Goal: Complete application form

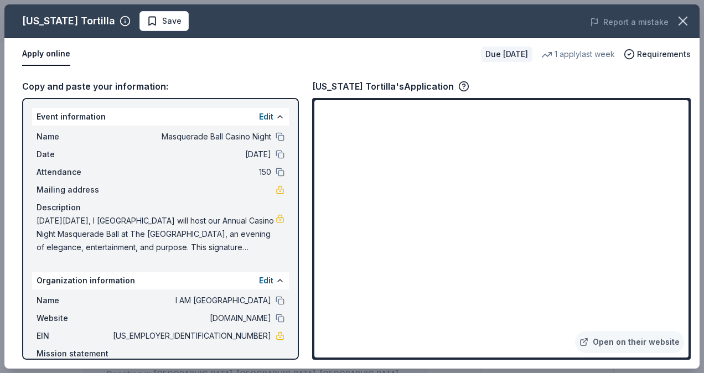
scroll to position [133, 0]
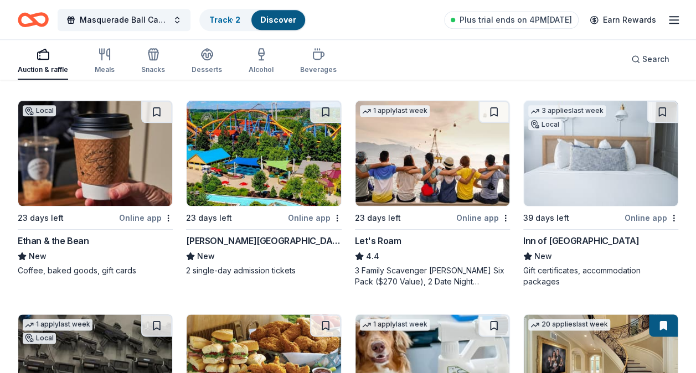
scroll to position [537, 0]
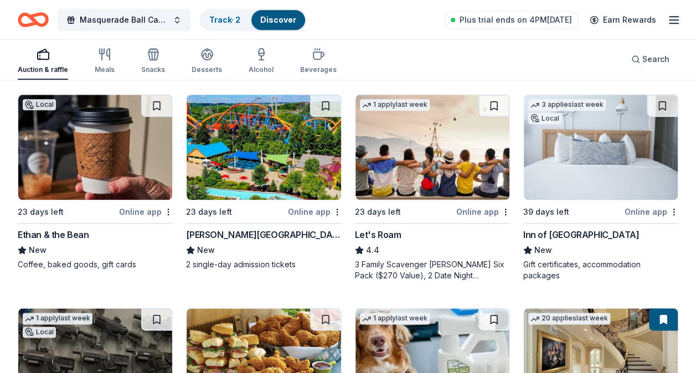
click at [274, 233] on div "[PERSON_NAME][GEOGRAPHIC_DATA]" at bounding box center [263, 234] width 155 height 13
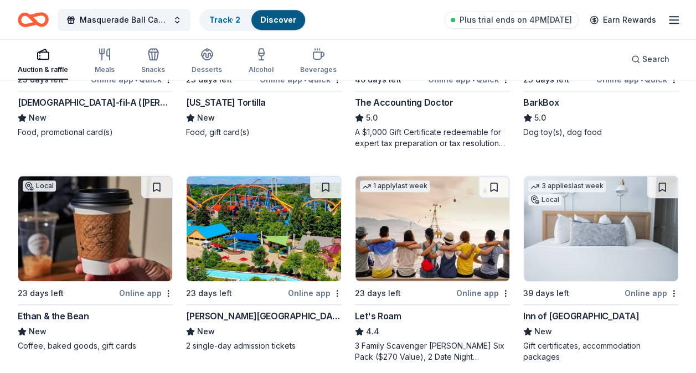
scroll to position [457, 0]
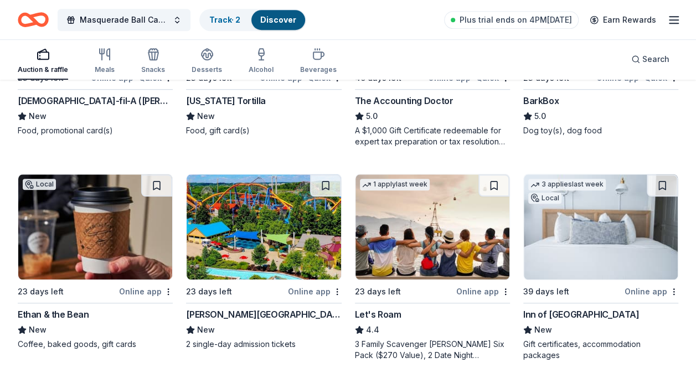
click at [271, 237] on img at bounding box center [264, 226] width 154 height 105
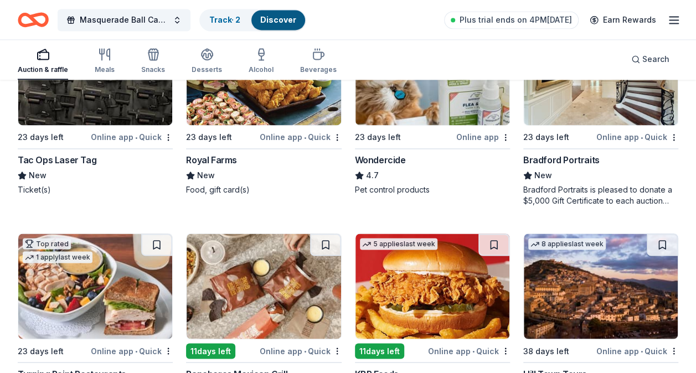
scroll to position [826, 0]
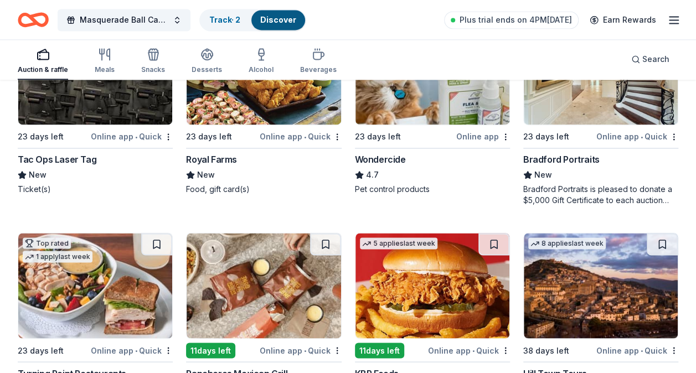
click at [587, 184] on div "Bradford Portraits is pleased to donate a $5,000 Gift Certificate to each aucti…" at bounding box center [600, 195] width 155 height 22
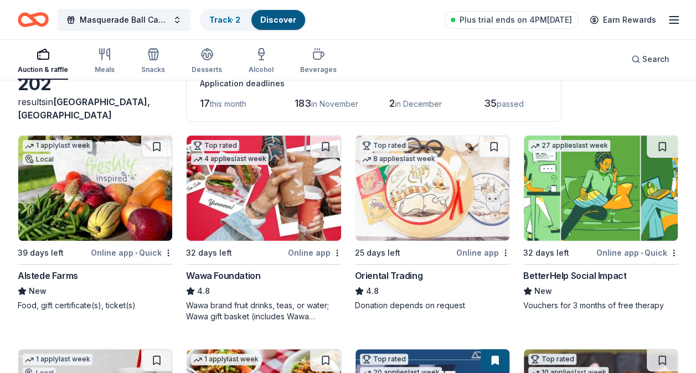
scroll to position [0, 0]
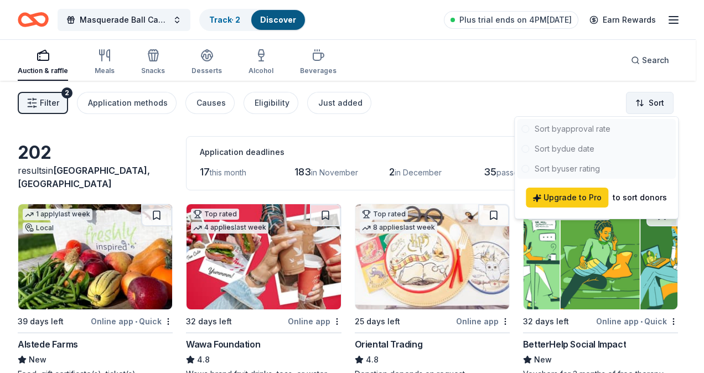
click at [653, 101] on html "10% Masquerade Ball Casino Night Track · 2 Discover Plus trial ends on 4PM, 10/…" at bounding box center [352, 186] width 704 height 373
click at [447, 117] on html "10% Masquerade Ball Casino Night Track · 2 Discover Plus trial ends on 4PM, 10/…" at bounding box center [352, 186] width 704 height 373
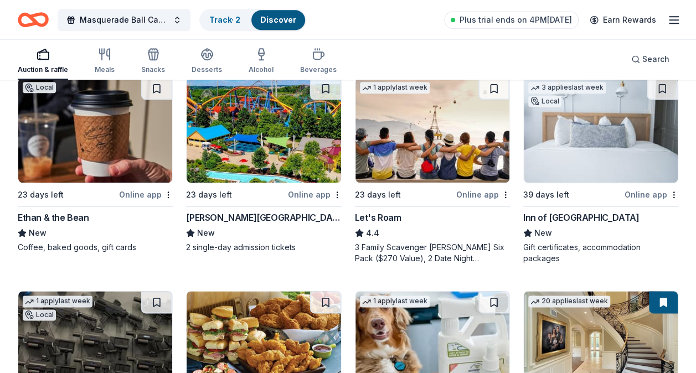
scroll to position [558, 0]
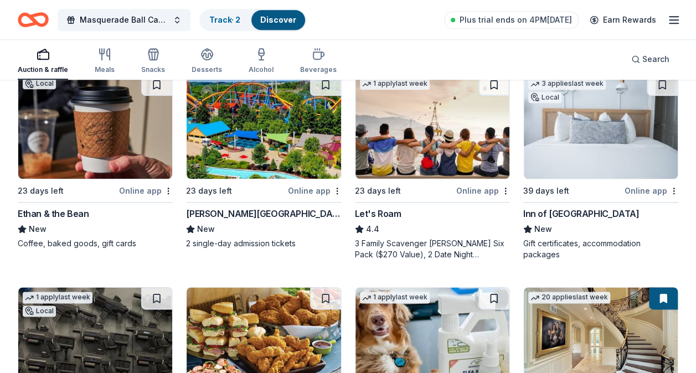
click at [69, 214] on div "Ethan & the Bean" at bounding box center [53, 213] width 71 height 13
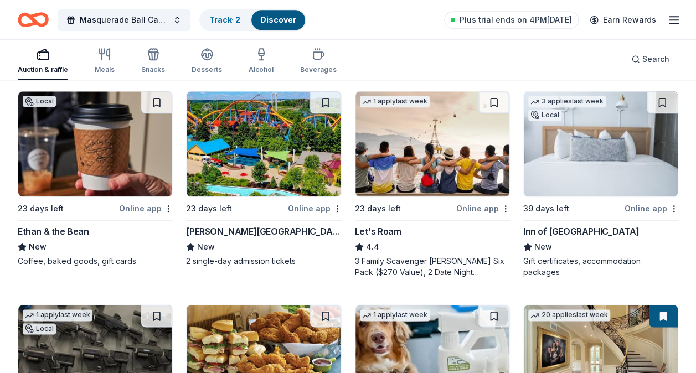
scroll to position [519, 0]
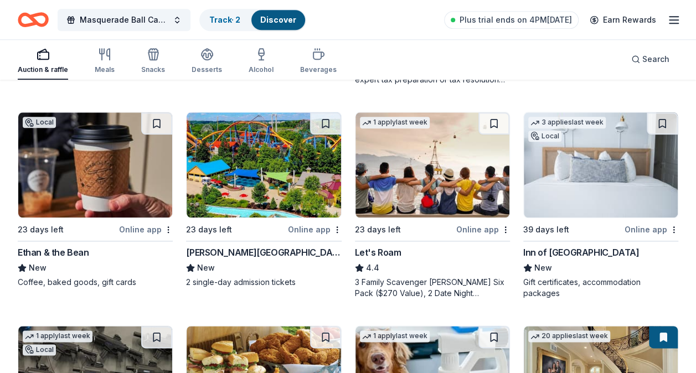
click at [567, 251] on div "Inn of Cape May" at bounding box center [581, 252] width 116 height 13
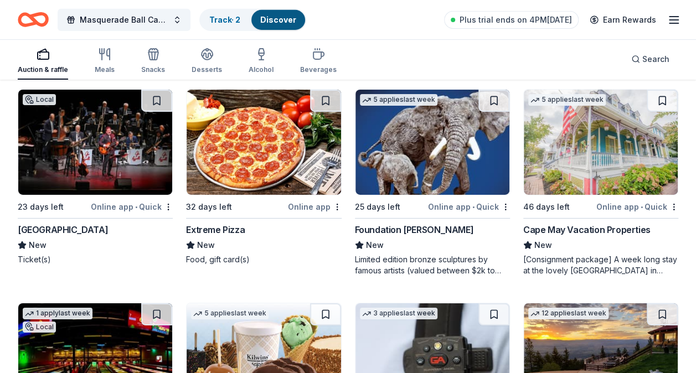
scroll to position [1812, 0]
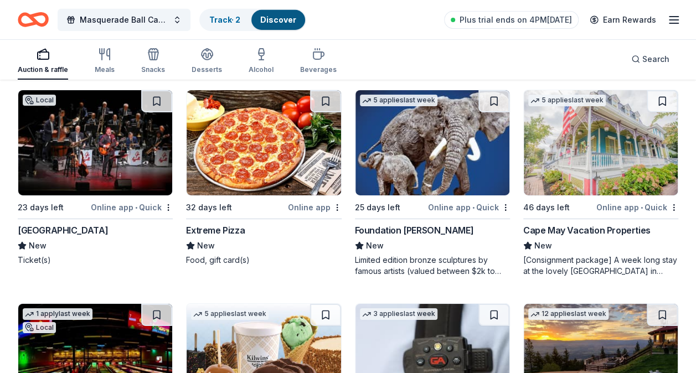
click at [407, 166] on img at bounding box center [432, 142] width 154 height 105
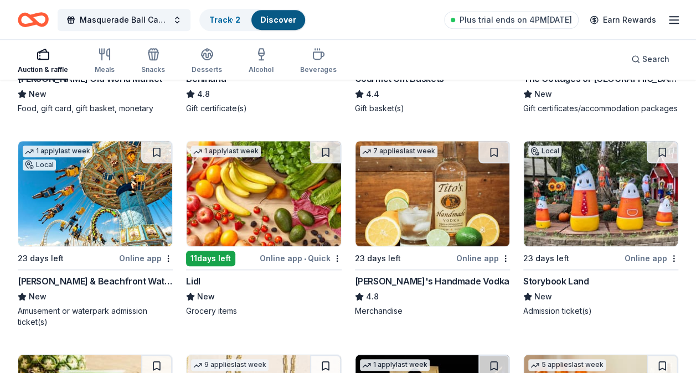
scroll to position [2391, 0]
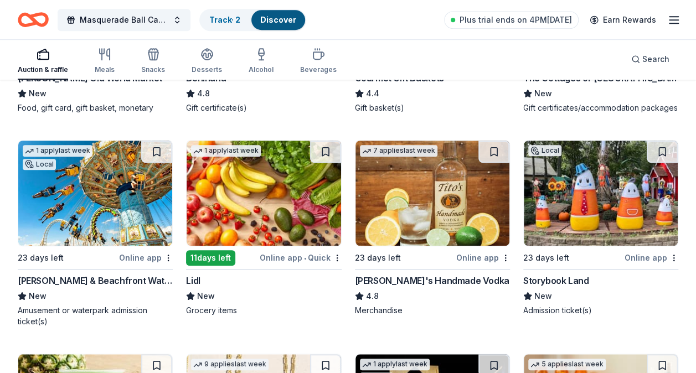
click at [402, 200] on img at bounding box center [432, 193] width 154 height 105
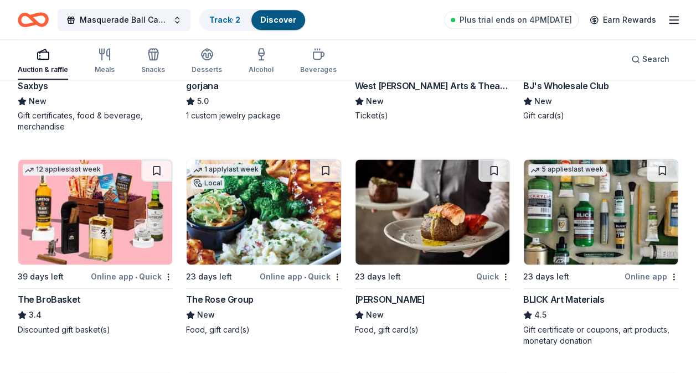
scroll to position [2813, 0]
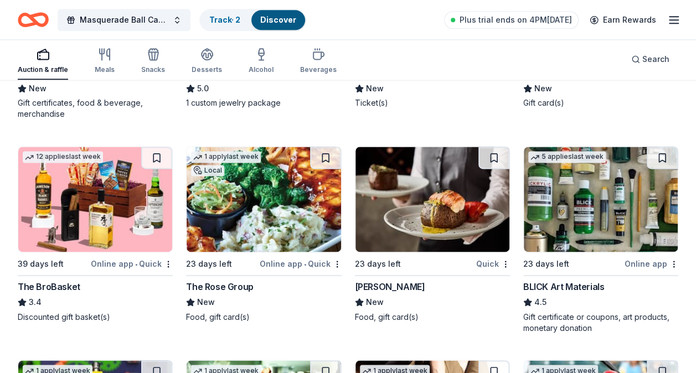
click at [96, 230] on img at bounding box center [95, 199] width 154 height 105
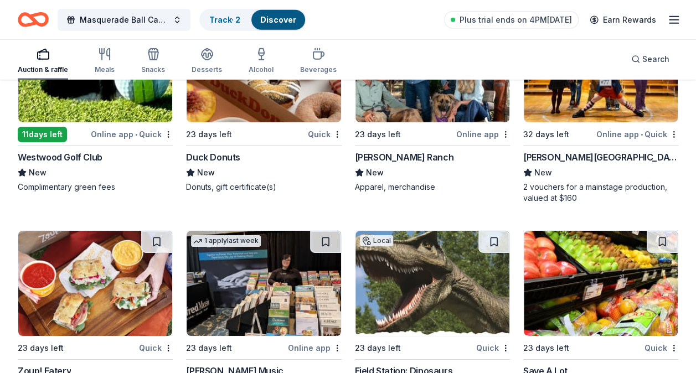
scroll to position [3786, 0]
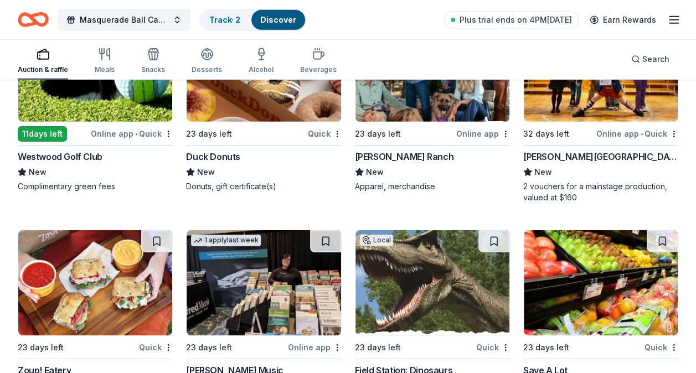
click at [86, 160] on div "Westwood Golf Club" at bounding box center [60, 156] width 85 height 13
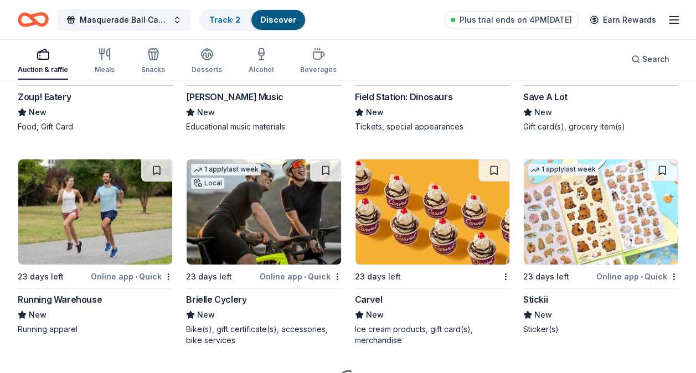
scroll to position [4060, 0]
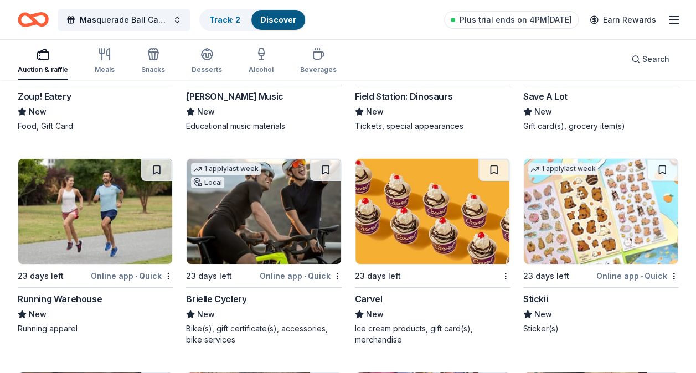
click at [217, 305] on div "Brielle Cyclery" at bounding box center [216, 298] width 60 height 13
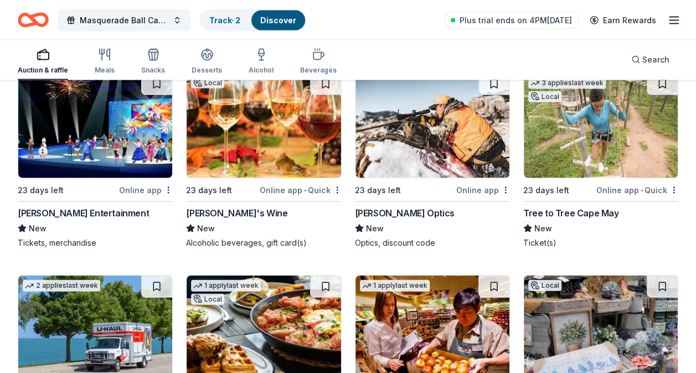
scroll to position [5204, 0]
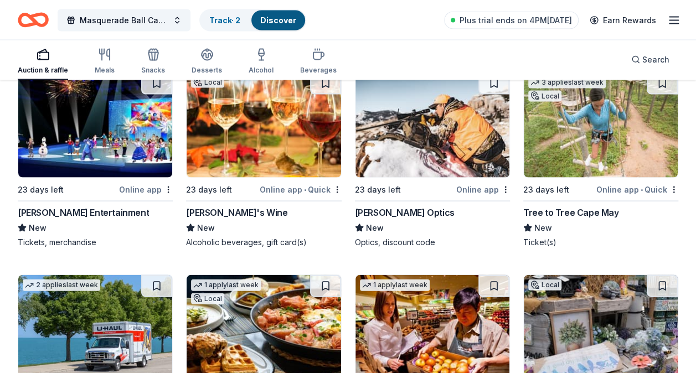
click at [230, 210] on div "Local 23 days left Online app • Quick Gary's Wine New Alcoholic beverages, gift…" at bounding box center [263, 159] width 155 height 176
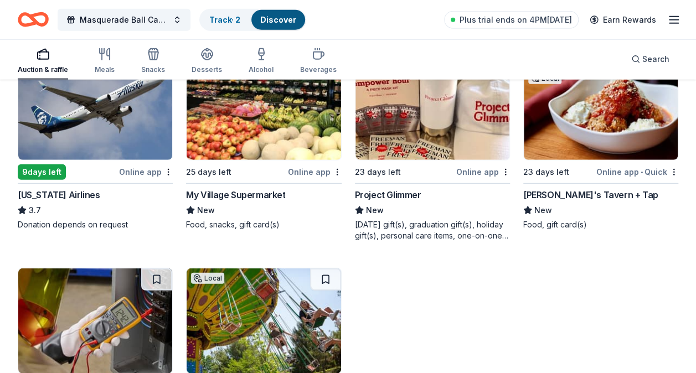
scroll to position [5627, 0]
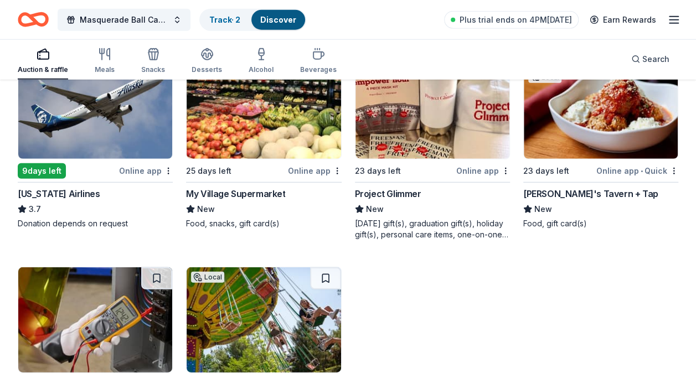
click at [91, 135] on img at bounding box center [95, 106] width 154 height 105
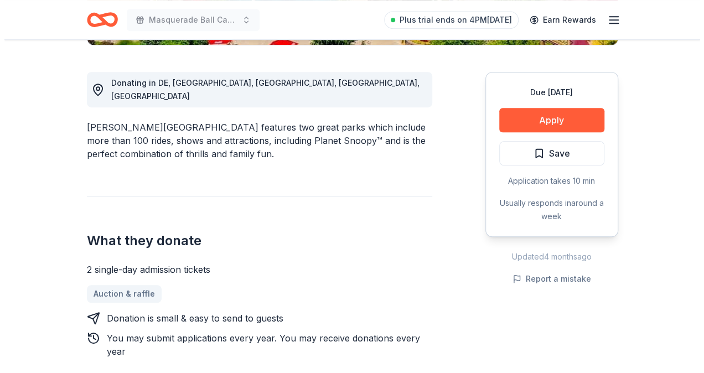
scroll to position [292, 0]
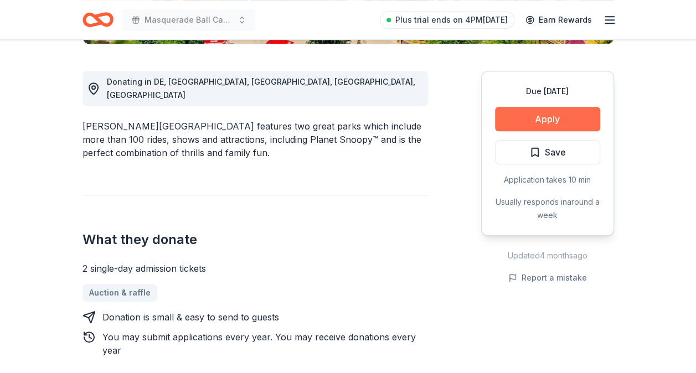
click at [534, 118] on button "Apply" at bounding box center [547, 119] width 105 height 24
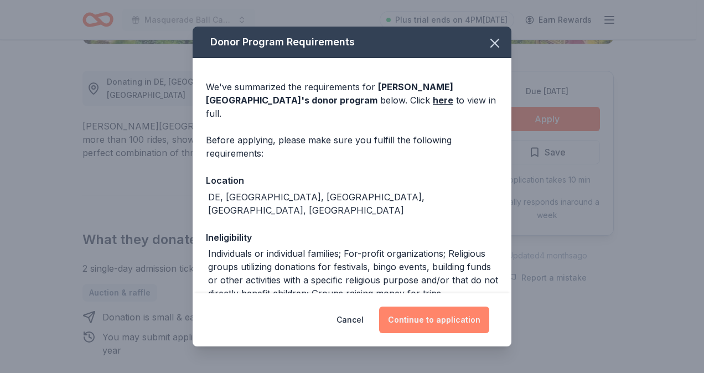
click at [438, 327] on button "Continue to application" at bounding box center [434, 320] width 110 height 27
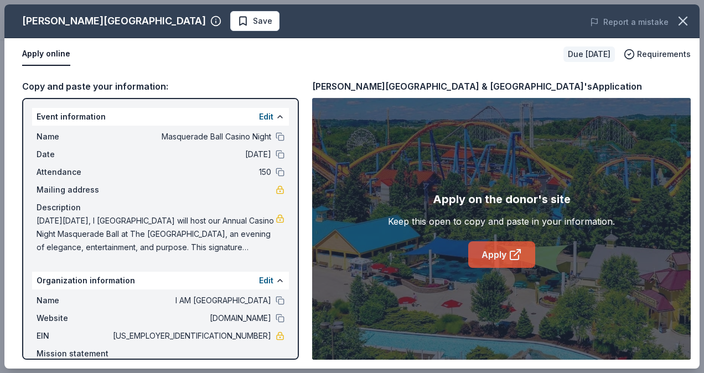
click at [493, 260] on link "Apply" at bounding box center [501, 254] width 67 height 27
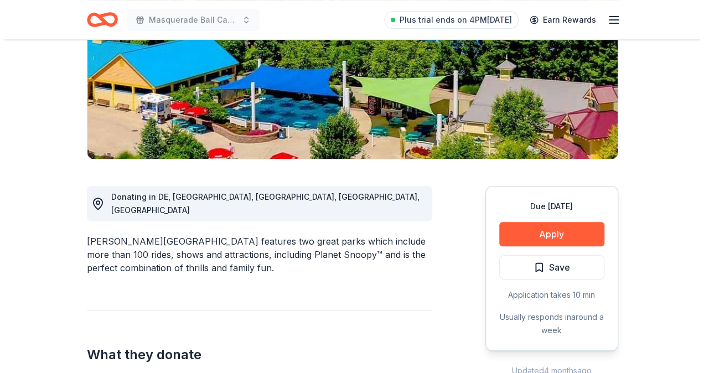
scroll to position [178, 0]
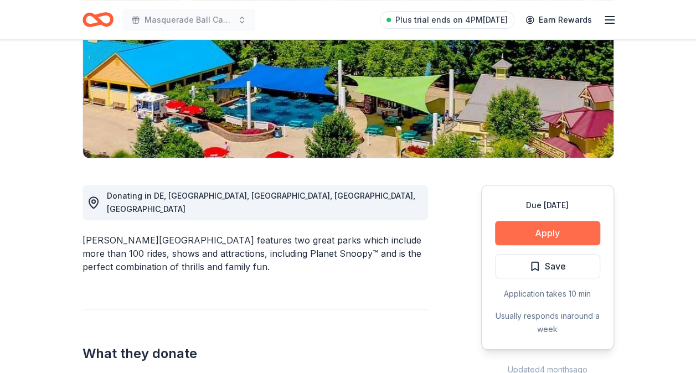
click at [539, 231] on button "Apply" at bounding box center [547, 233] width 105 height 24
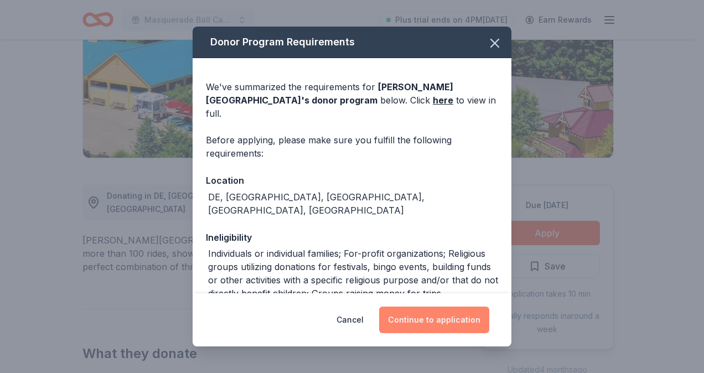
click at [433, 317] on button "Continue to application" at bounding box center [434, 320] width 110 height 27
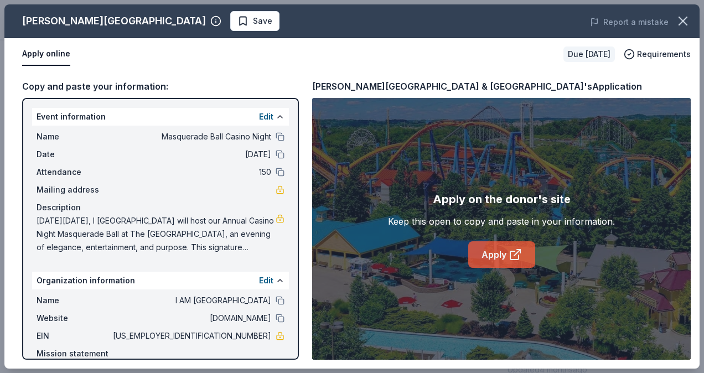
click at [508, 251] on link "Apply" at bounding box center [501, 254] width 67 height 27
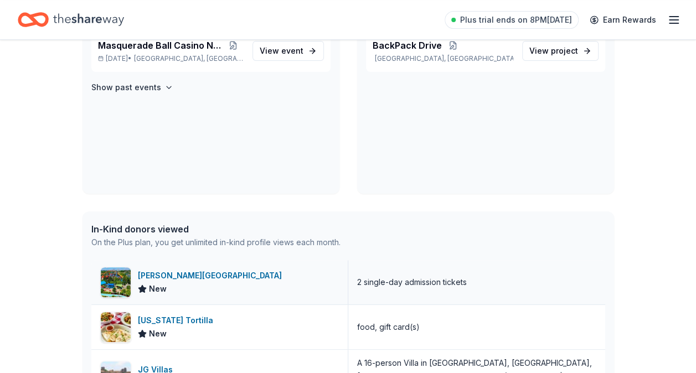
click at [187, 279] on div "[PERSON_NAME][GEOGRAPHIC_DATA]" at bounding box center [212, 275] width 148 height 13
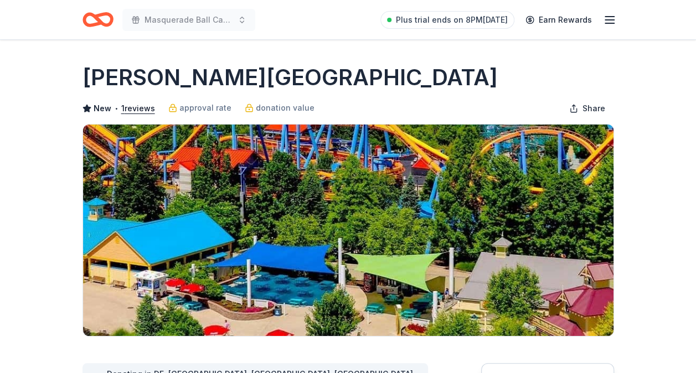
click at [609, 23] on line "button" at bounding box center [609, 23] width 9 height 0
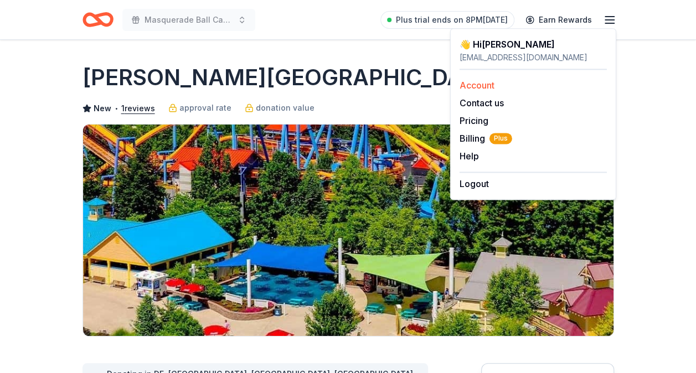
click at [478, 85] on link "Account" at bounding box center [476, 85] width 35 height 11
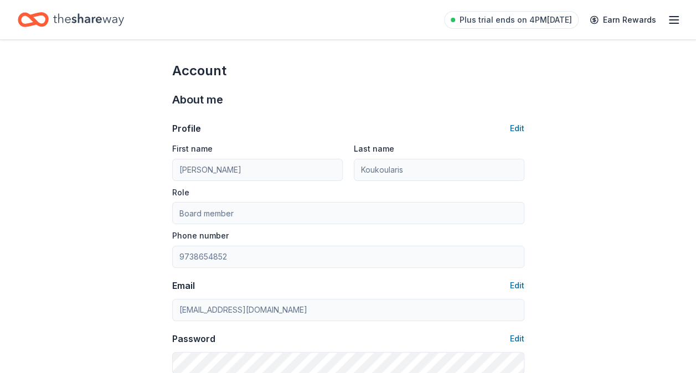
click at [667, 20] on icon "button" at bounding box center [673, 19] width 13 height 13
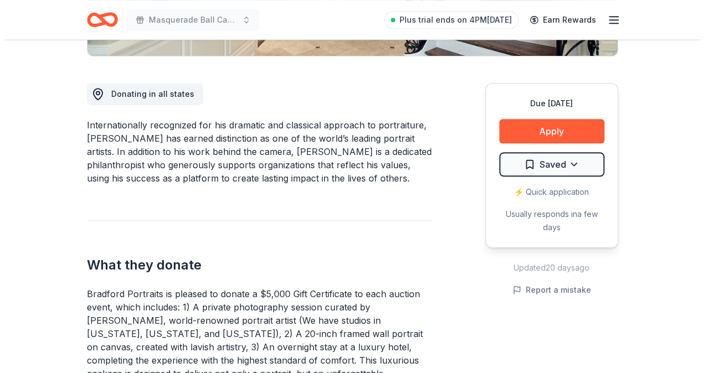
scroll to position [289, 0]
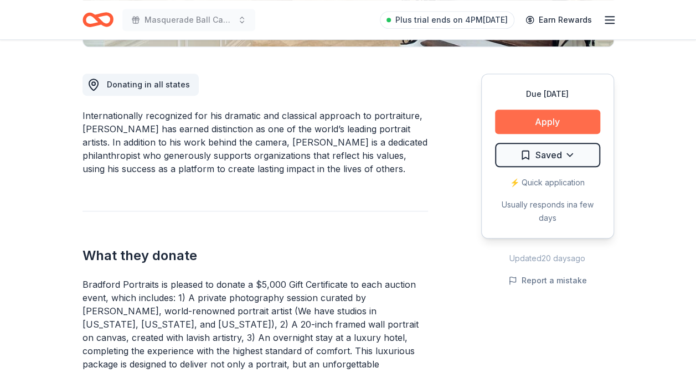
click at [558, 121] on button "Apply" at bounding box center [547, 122] width 105 height 24
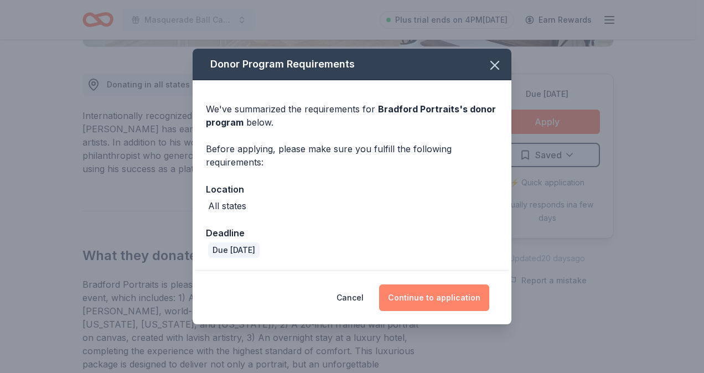
click at [456, 293] on button "Continue to application" at bounding box center [434, 297] width 110 height 27
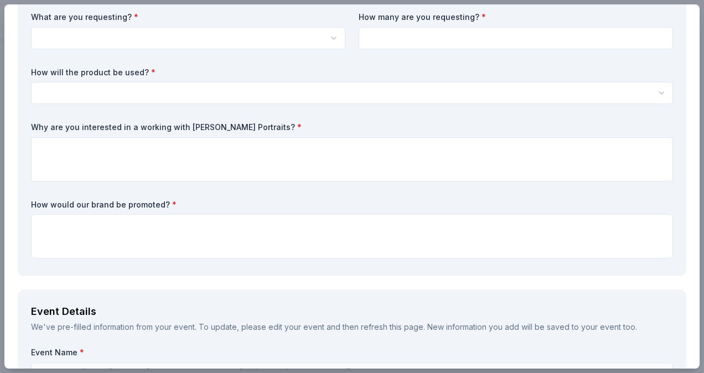
scroll to position [0, 0]
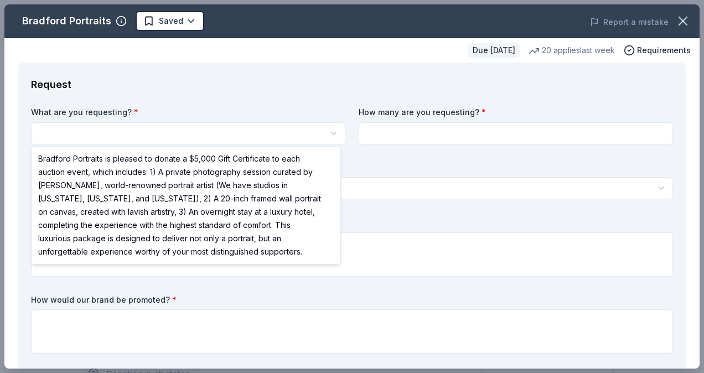
click at [182, 132] on html "Masquerade Ball Casino Night Saved Apply Due [DATE] Share Bradford Portraits Ne…" at bounding box center [352, 186] width 704 height 373
select select "Bradford Portraits is pleased to donate a $5,000 Gift Certificate to each aucti…"
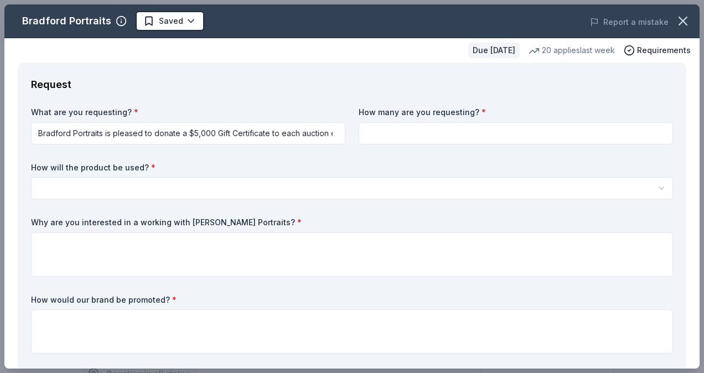
click at [408, 126] on input at bounding box center [516, 133] width 314 height 22
type input "1"
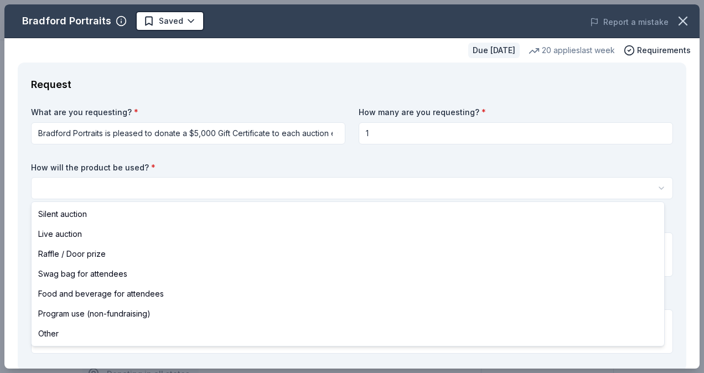
click at [265, 180] on html "Masquerade Ball Casino Night Saved Apply Due [DATE] Share Bradford Portraits Ne…" at bounding box center [352, 186] width 704 height 373
select select "raffleDoorPrize"
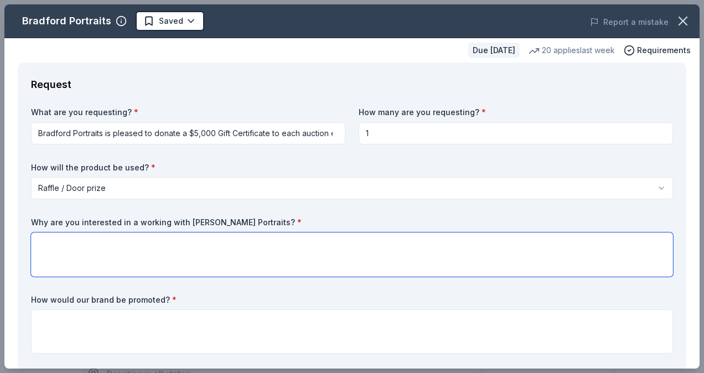
click at [115, 253] on textarea at bounding box center [352, 254] width 642 height 44
paste textarea "We are interested in working with [PERSON_NAME] Portraits because of the powerf…"
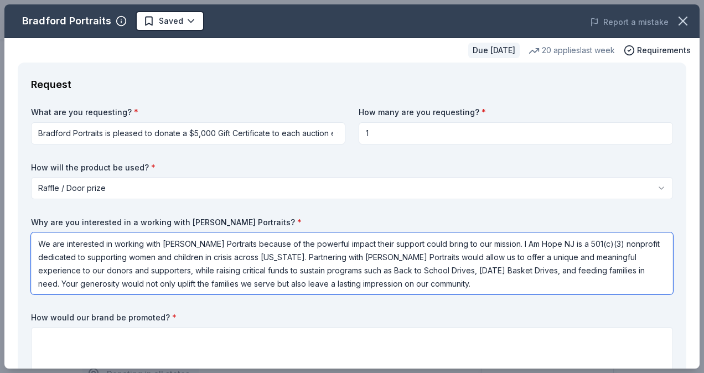
type textarea "We are interested in working with [PERSON_NAME] Portraits because of the powerf…"
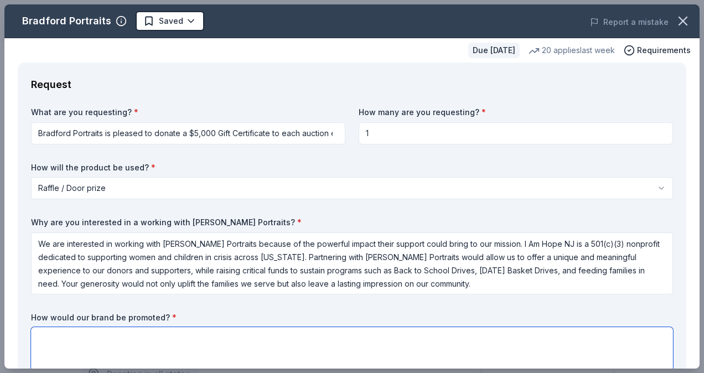
click at [58, 327] on textarea at bounding box center [352, 349] width 642 height 44
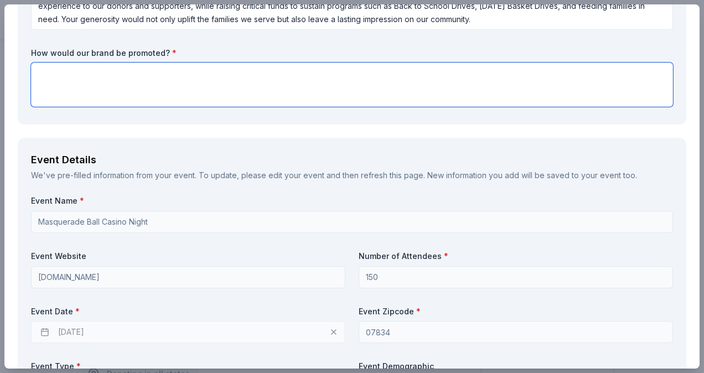
scroll to position [265, 0]
paste textarea "As a valued partner of I Am Hope NJ, [PERSON_NAME] Portraits will be prominentl…"
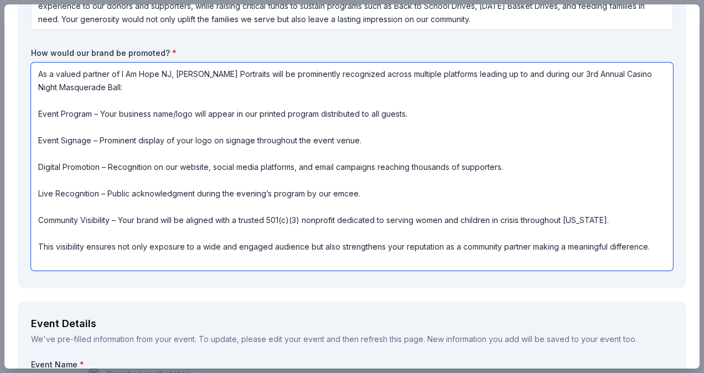
drag, startPoint x: 359, startPoint y: 141, endPoint x: 129, endPoint y: 141, distance: 229.7
click at [129, 141] on textarea "As a valued partner of I Am Hope NJ, [PERSON_NAME] Portraits will be prominentl…" at bounding box center [352, 167] width 642 height 208
click at [129, 141] on textarea "As a valued partner of I Am Hope NJ, Bradford Portraits will be prominently rec…" at bounding box center [352, 167] width 642 height 208
drag, startPoint x: 365, startPoint y: 191, endPoint x: 25, endPoint y: 194, distance: 340.4
click at [25, 194] on div "Request What are you requesting? * Bradford Portraits is pleased to donate a $5…" at bounding box center [352, 43] width 669 height 490
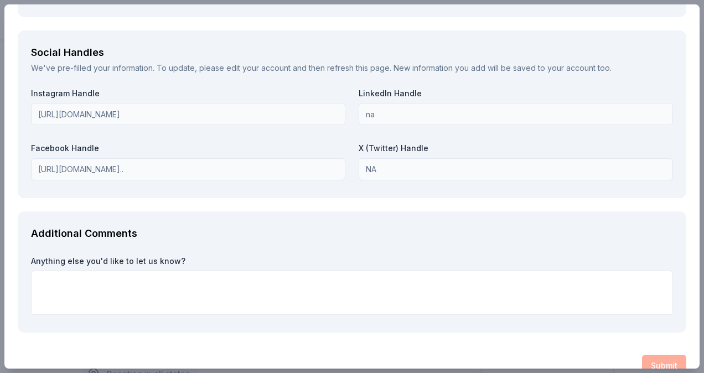
scroll to position [1666, 0]
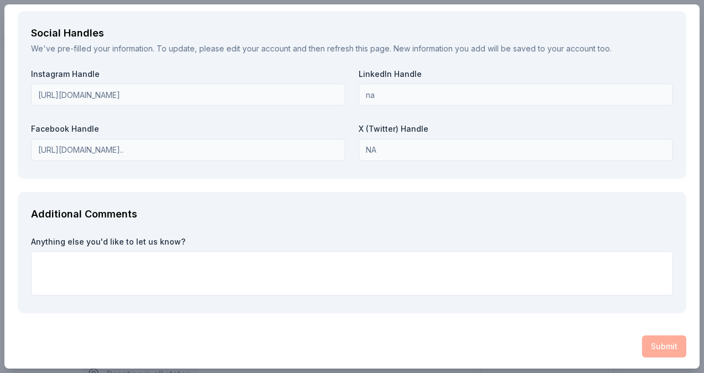
type textarea "As a valued partner of I Am Hope NJ, Bradford Portraits will be prominently rec…"
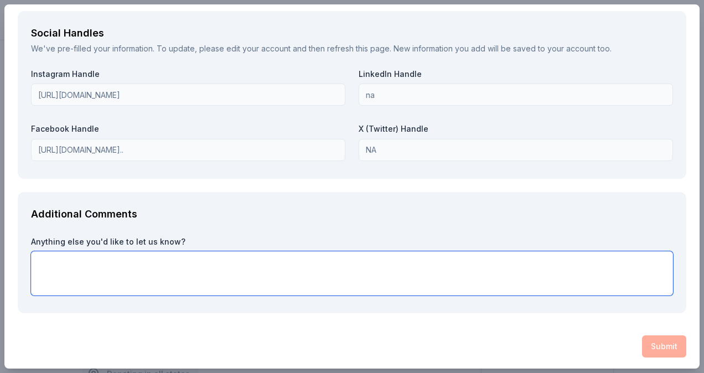
click at [89, 270] on textarea at bounding box center [352, 273] width 642 height 44
click at [162, 274] on textarea at bounding box center [352, 273] width 642 height 44
paste textarea "We are excited about the opportunity to work with Bradford Portraits because of…"
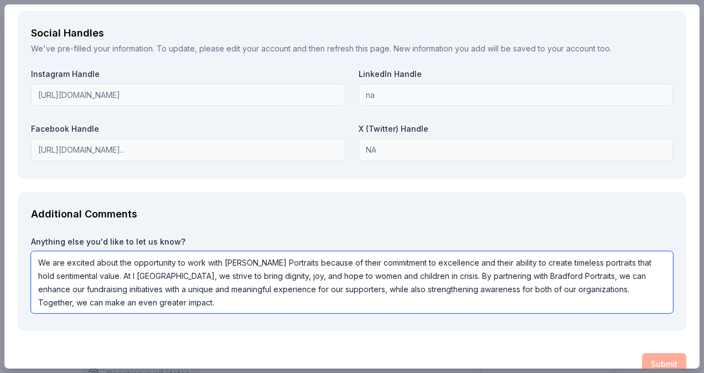
scroll to position [1684, 0]
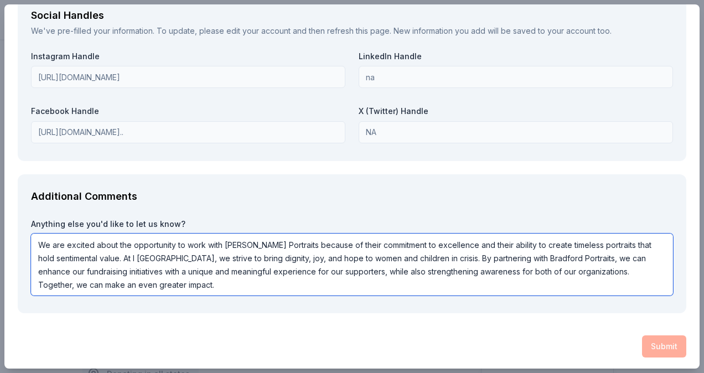
type textarea "We are excited about the opportunity to work with Bradford Portraits because of…"
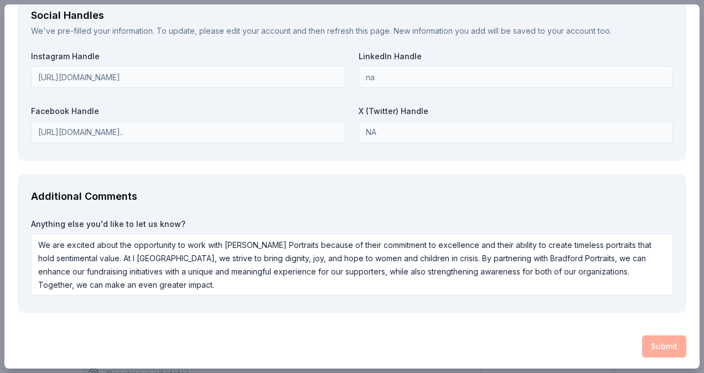
click at [652, 342] on div "Submit" at bounding box center [352, 346] width 669 height 22
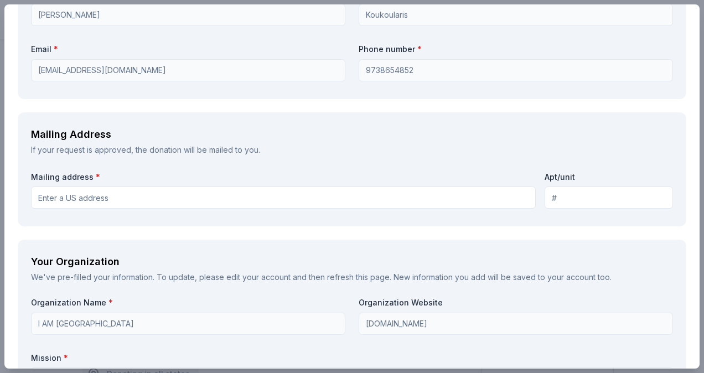
scroll to position [1089, 0]
click at [120, 194] on input "Mailing address *" at bounding box center [283, 199] width 505 height 22
type input "50 Mabro Drive DENVILLE, NJ 07834"
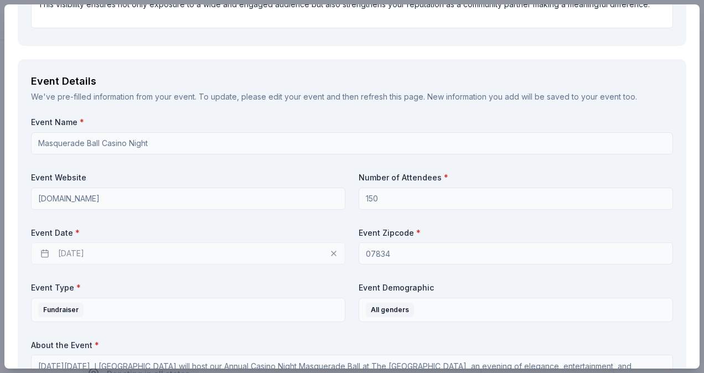
scroll to position [483, 0]
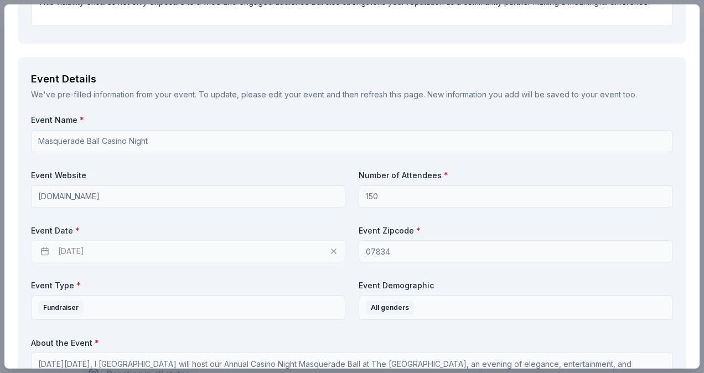
click at [80, 120] on span "*" at bounding box center [82, 119] width 4 height 9
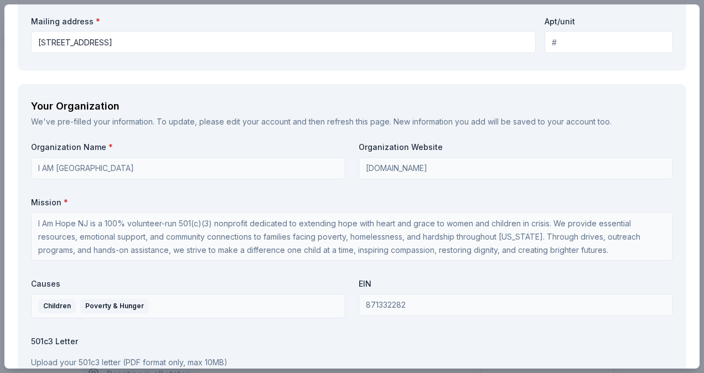
scroll to position [1250, 0]
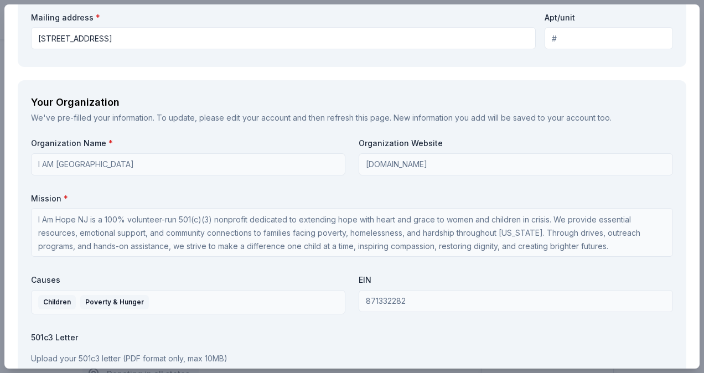
click at [551, 35] on input "Apt/unit" at bounding box center [609, 38] width 128 height 22
type input "n"
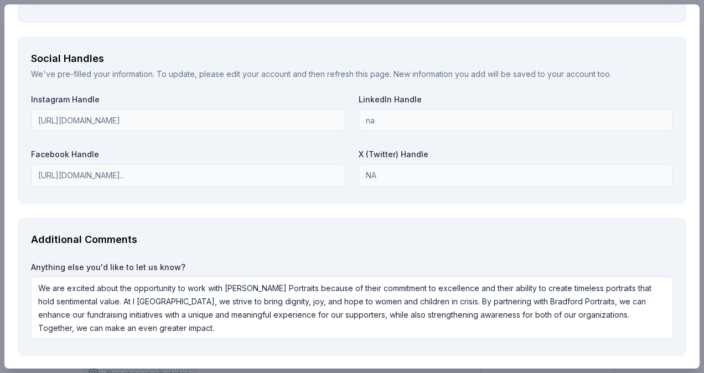
scroll to position [1684, 0]
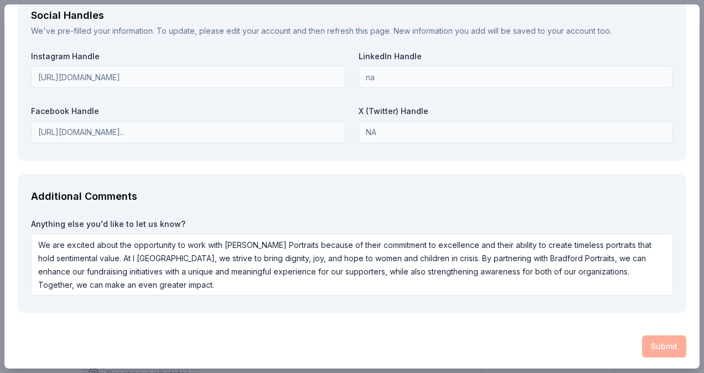
click at [652, 338] on div "Submit" at bounding box center [352, 346] width 669 height 22
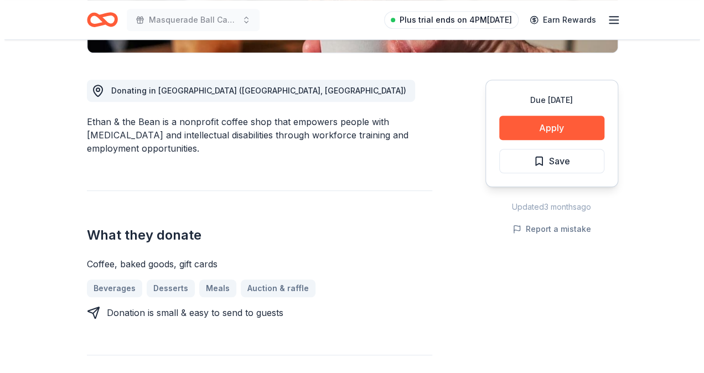
scroll to position [284, 0]
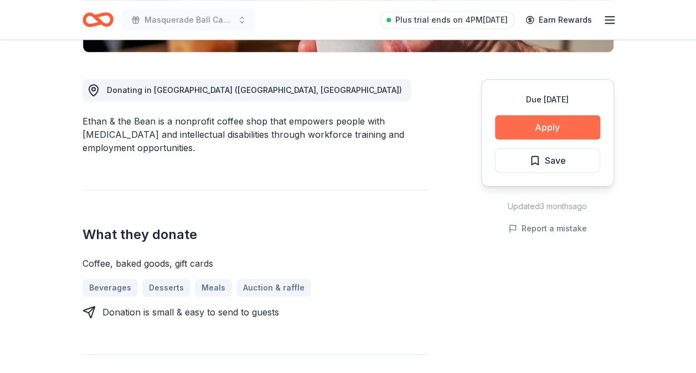
click at [546, 123] on button "Apply" at bounding box center [547, 127] width 105 height 24
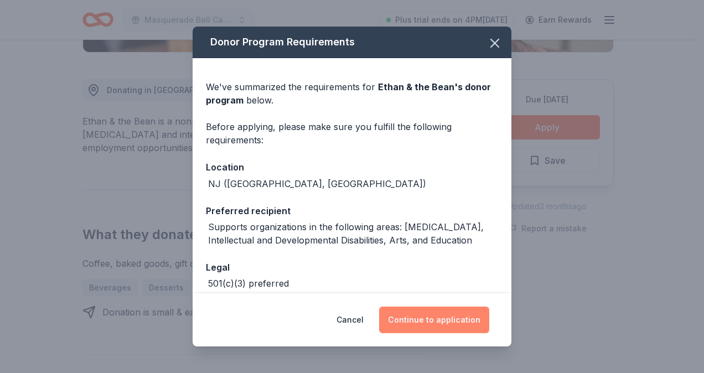
click at [434, 332] on button "Continue to application" at bounding box center [434, 320] width 110 height 27
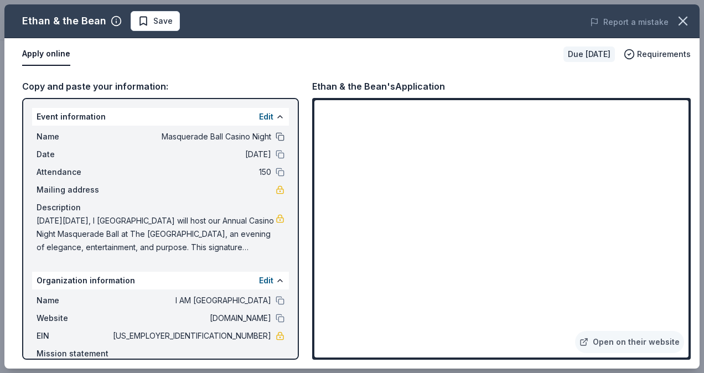
click at [276, 139] on button at bounding box center [280, 136] width 9 height 9
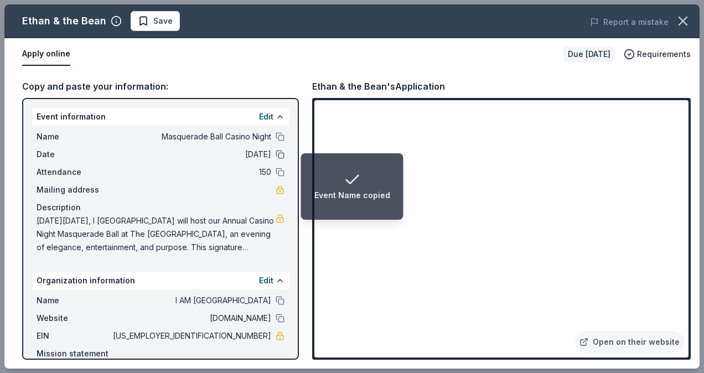
click at [276, 156] on button at bounding box center [280, 154] width 9 height 9
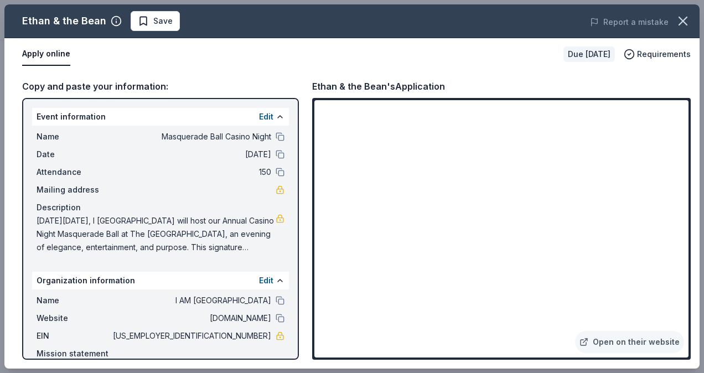
scroll to position [55, 0]
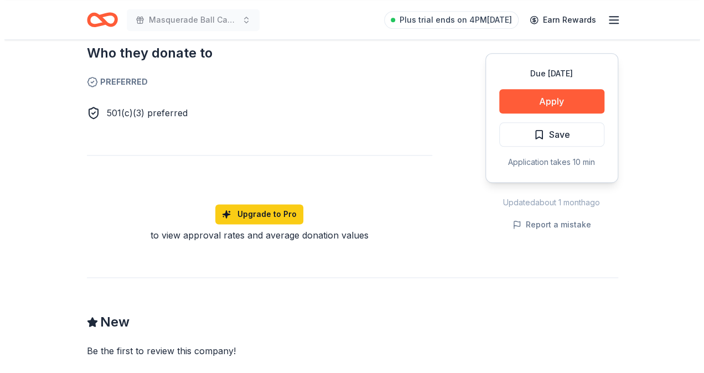
scroll to position [618, 0]
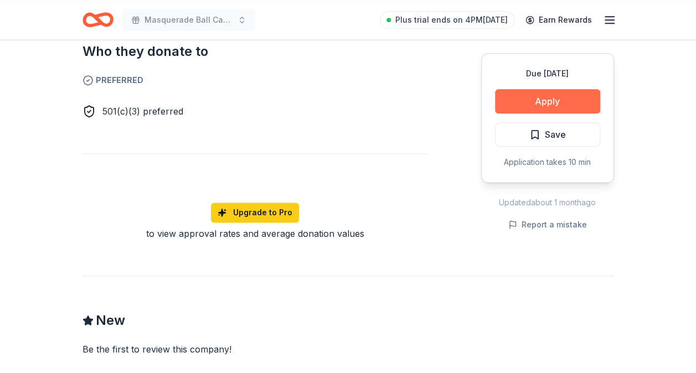
click at [540, 96] on button "Apply" at bounding box center [547, 101] width 105 height 24
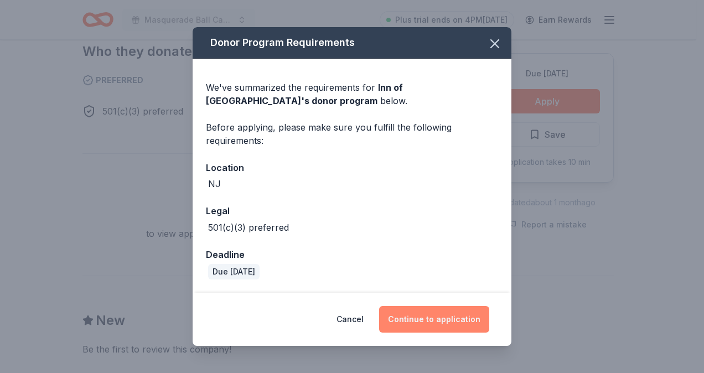
click at [423, 322] on button "Continue to application" at bounding box center [434, 319] width 110 height 27
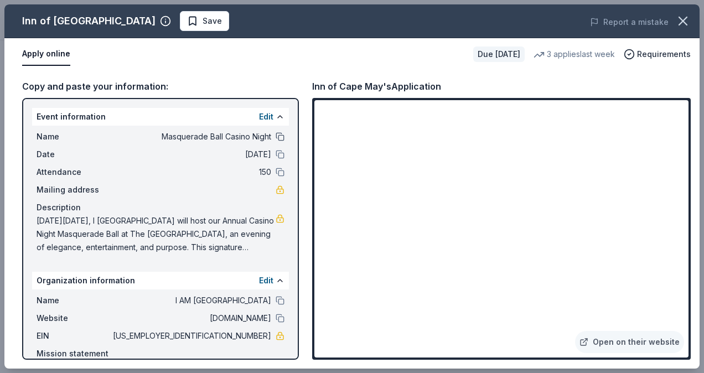
click at [276, 137] on button at bounding box center [280, 136] width 9 height 9
click at [621, 343] on link "Open on their website" at bounding box center [629, 342] width 109 height 22
click at [276, 137] on button at bounding box center [280, 136] width 9 height 9
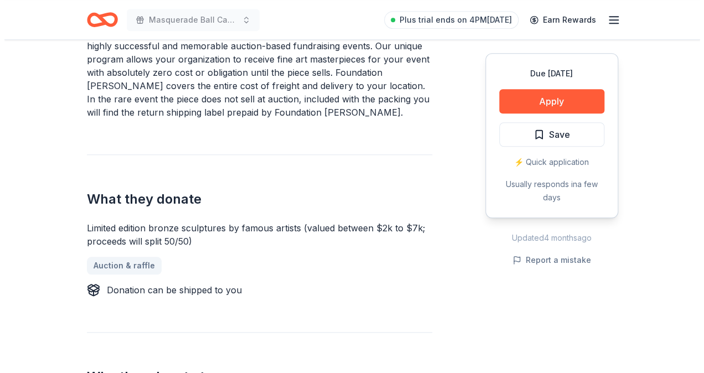
scroll to position [390, 0]
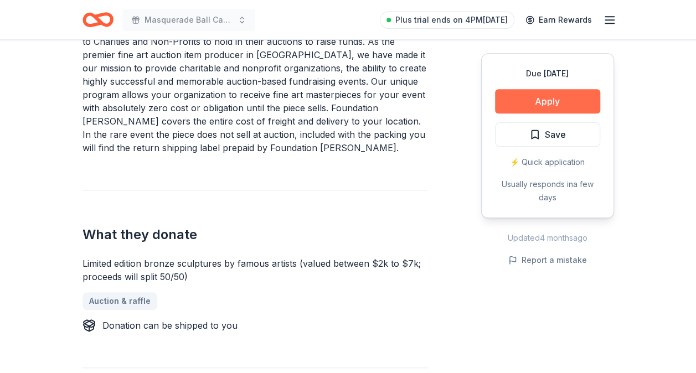
click at [568, 97] on button "Apply" at bounding box center [547, 101] width 105 height 24
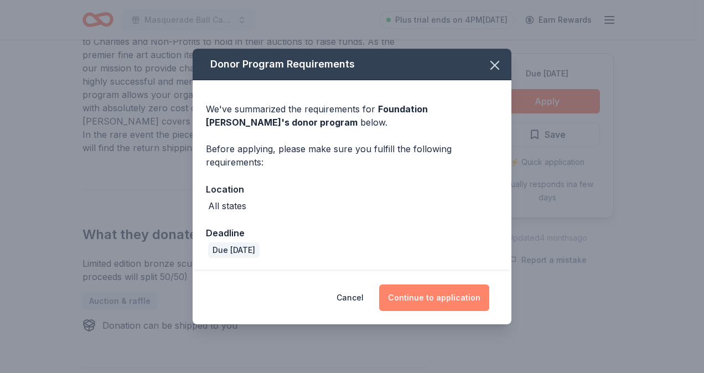
click at [434, 299] on button "Continue to application" at bounding box center [434, 297] width 110 height 27
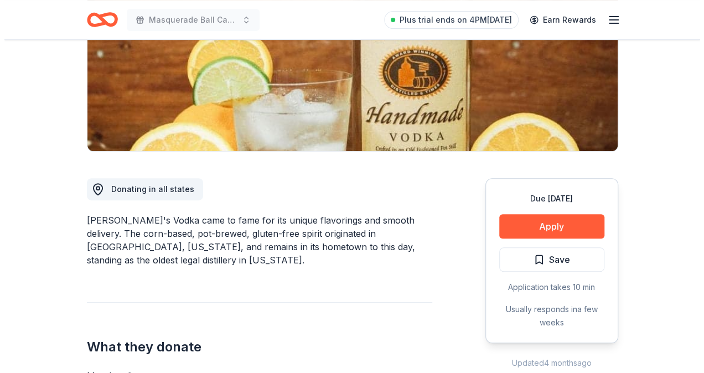
scroll to position [186, 0]
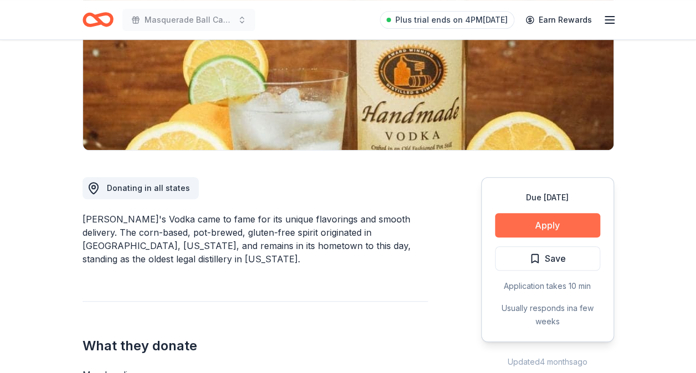
click at [560, 224] on button "Apply" at bounding box center [547, 225] width 105 height 24
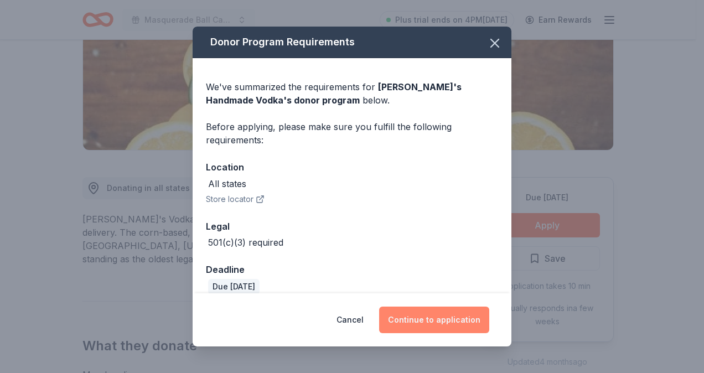
click at [452, 325] on button "Continue to application" at bounding box center [434, 320] width 110 height 27
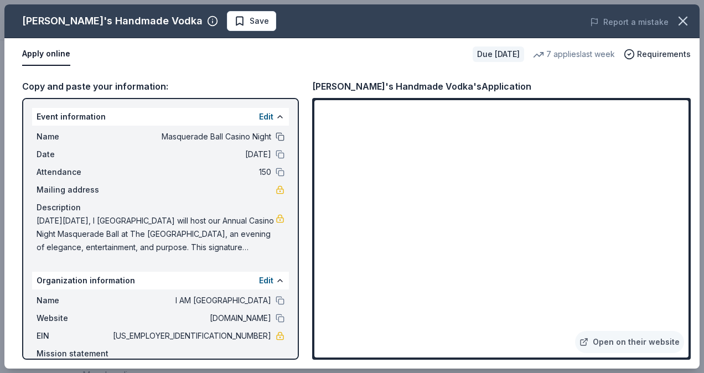
click at [276, 137] on button at bounding box center [280, 136] width 9 height 9
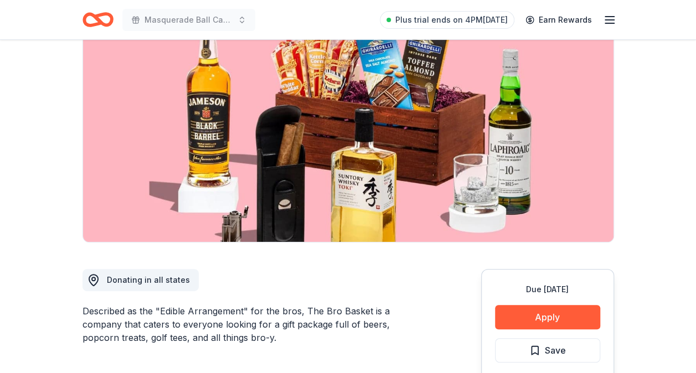
scroll to position [84, 0]
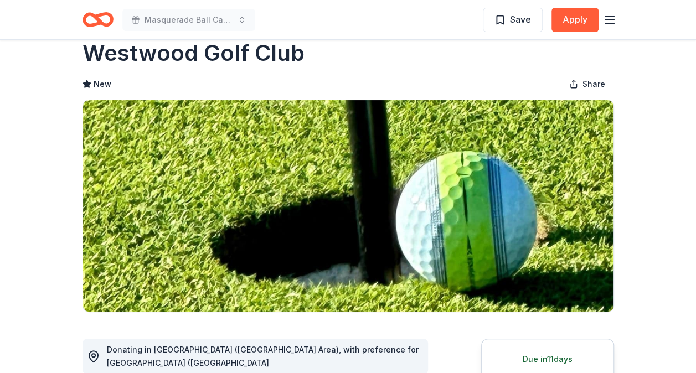
scroll to position [1, 0]
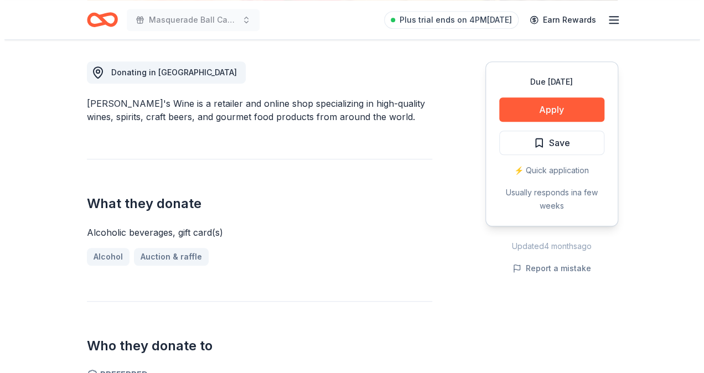
scroll to position [300, 0]
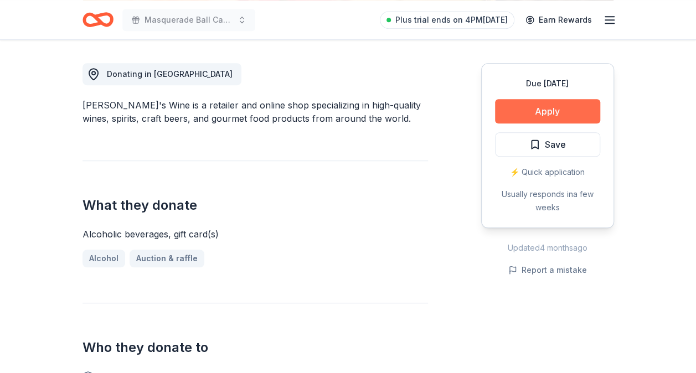
click at [564, 115] on button "Apply" at bounding box center [547, 111] width 105 height 24
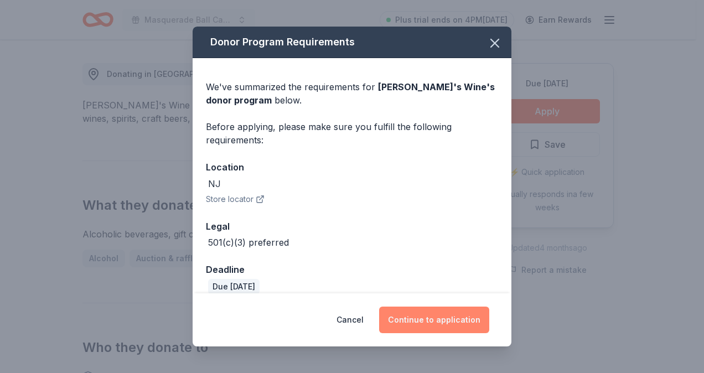
click at [436, 322] on button "Continue to application" at bounding box center [434, 320] width 110 height 27
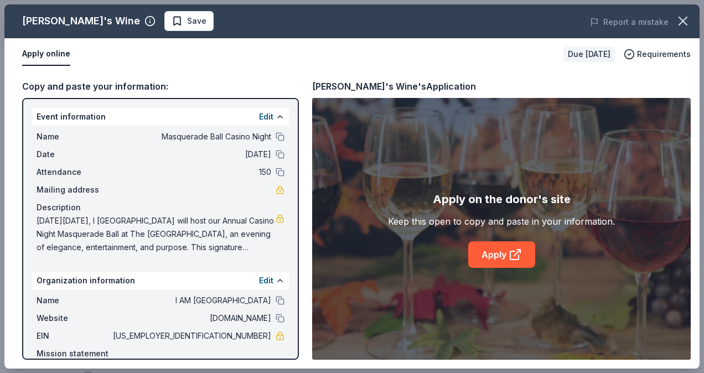
scroll to position [55, 0]
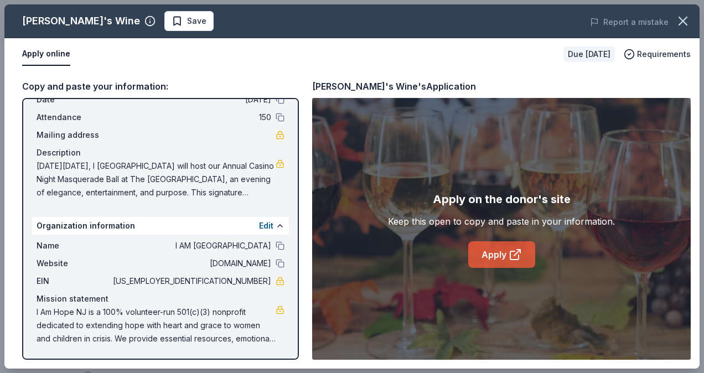
click at [496, 256] on link "Apply" at bounding box center [501, 254] width 67 height 27
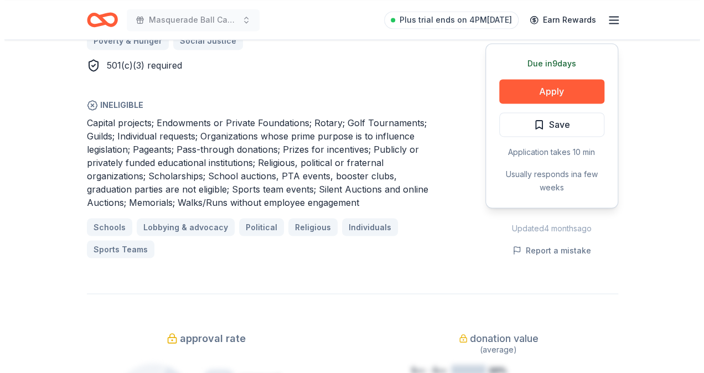
scroll to position [817, 0]
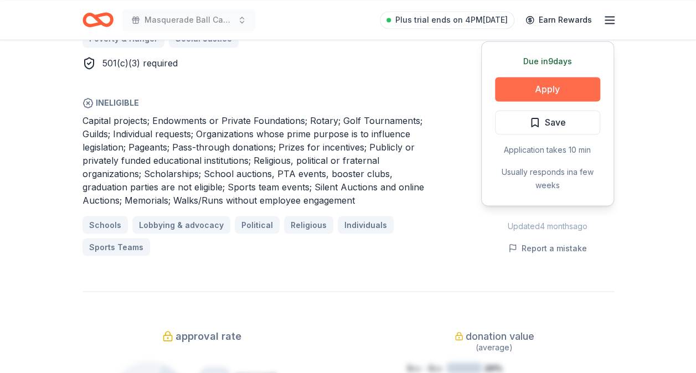
click at [538, 77] on button "Apply" at bounding box center [547, 89] width 105 height 24
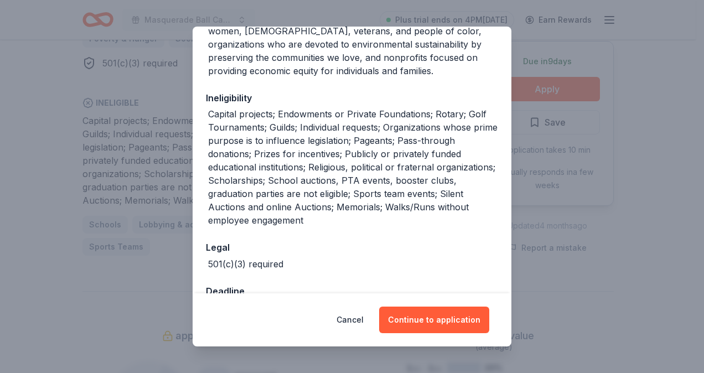
scroll to position [271, 0]
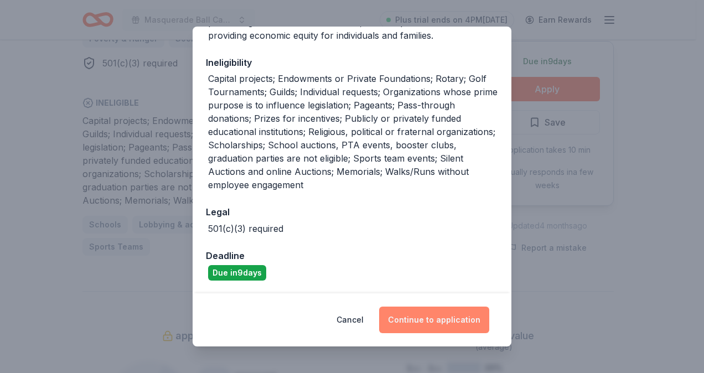
click at [433, 321] on button "Continue to application" at bounding box center [434, 320] width 110 height 27
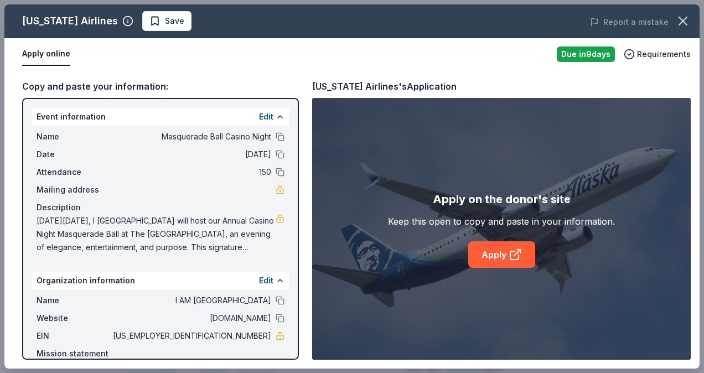
scroll to position [55, 0]
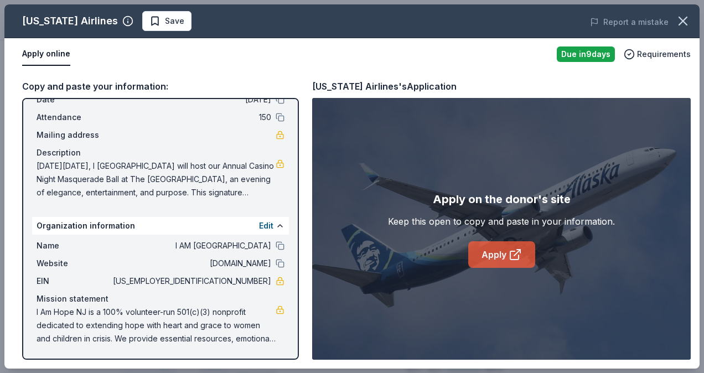
click at [494, 257] on link "Apply" at bounding box center [501, 254] width 67 height 27
